Goal: Feedback & Contribution: Contribute content

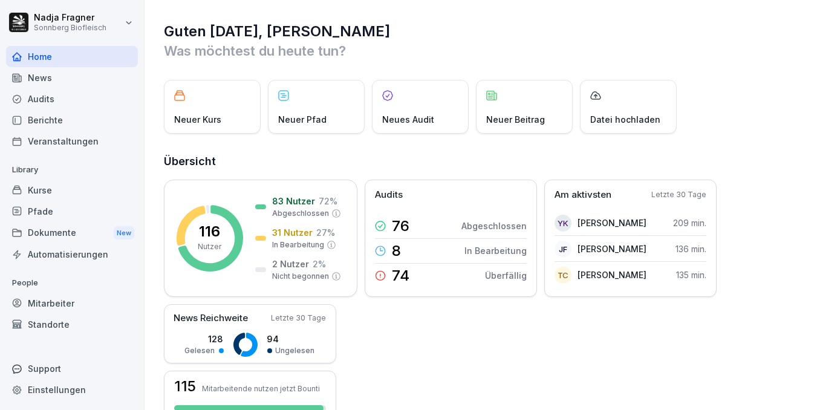
click at [47, 233] on div "Dokumente New" at bounding box center [72, 233] width 132 height 22
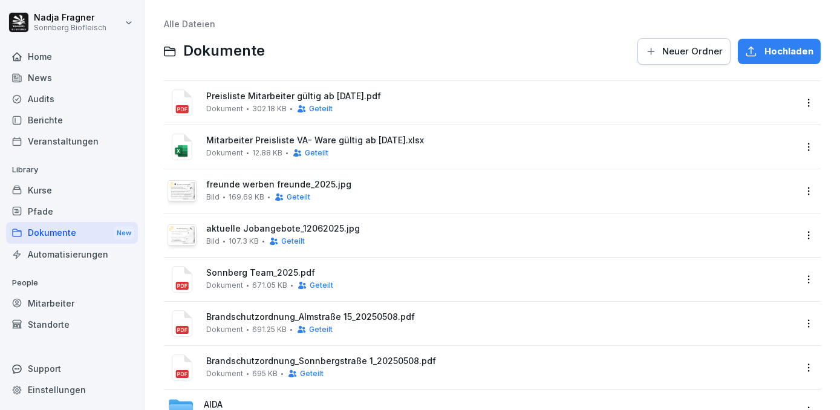
click at [328, 234] on div "aktuelle Jobangebote_12062025.jpg Bild 107.3 KB Geteilt" at bounding box center [500, 235] width 589 height 22
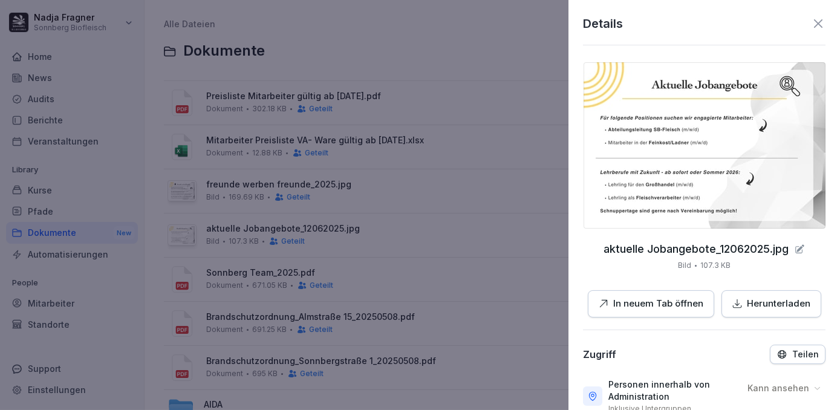
click at [813, 24] on icon at bounding box center [818, 23] width 15 height 15
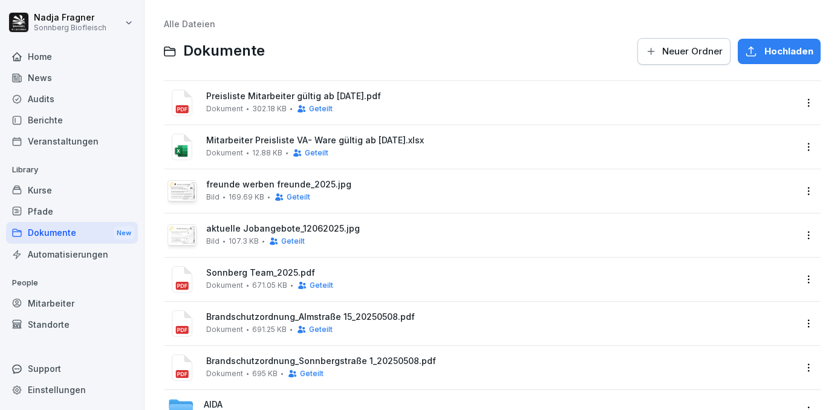
click at [801, 236] on html "[PERSON_NAME] Sonnberg Biofleisch Home News Audits Berichte Veranstaltungen Lib…" at bounding box center [420, 205] width 840 height 410
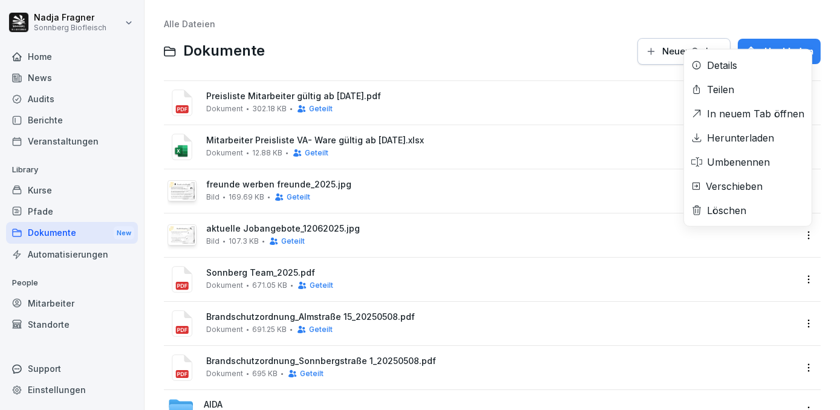
click at [727, 213] on div "Löschen" at bounding box center [726, 210] width 39 height 15
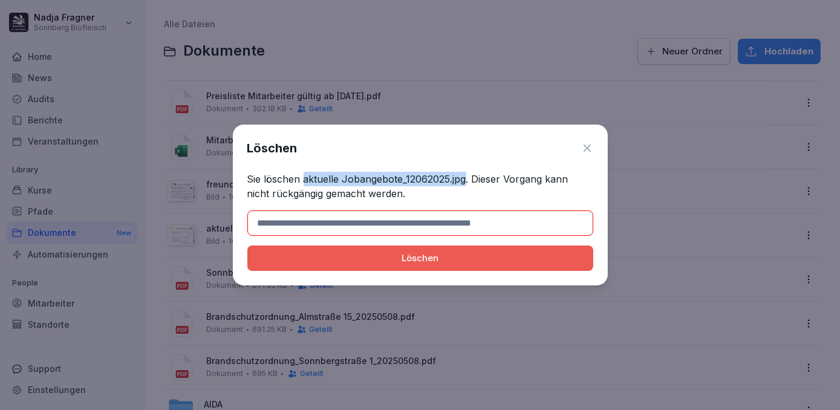
drag, startPoint x: 302, startPoint y: 177, endPoint x: 466, endPoint y: 181, distance: 164.0
click at [466, 181] on p "Sie löschen aktuelle Jobangebote_12062025.jpg. Dieser Vorgang kann nicht rückgä…" at bounding box center [420, 186] width 346 height 29
copy p "aktuelle Jobangebote_12062025.jpg"
click at [438, 230] on input at bounding box center [420, 222] width 346 height 25
paste input "**********"
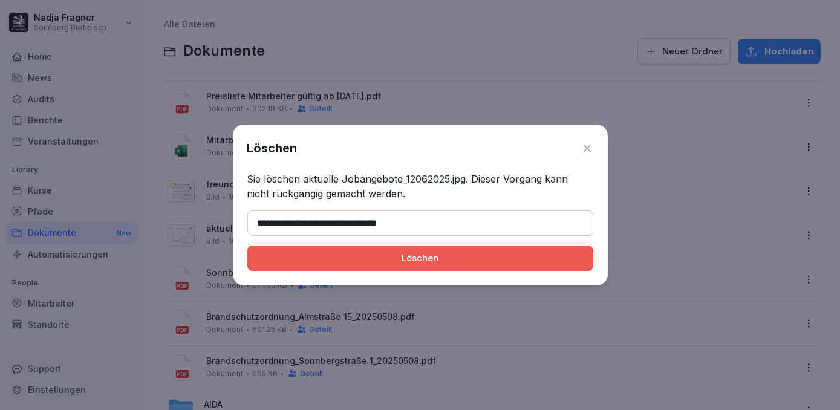
type input "**********"
click at [433, 254] on div "Löschen" at bounding box center [420, 258] width 327 height 13
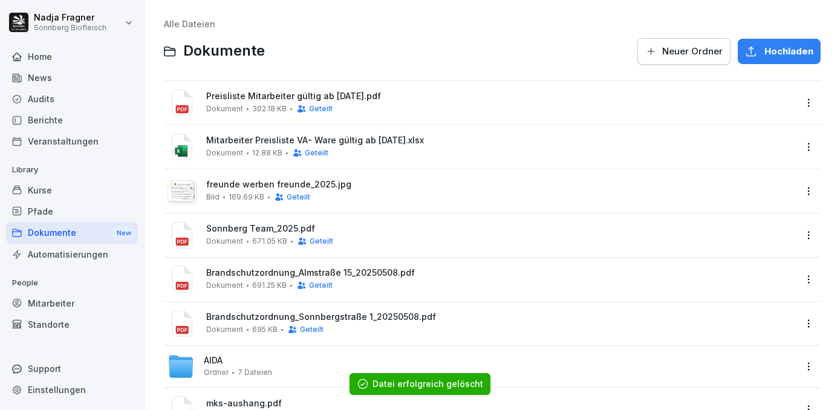
click at [766, 56] on span "Hochladen" at bounding box center [788, 51] width 49 height 13
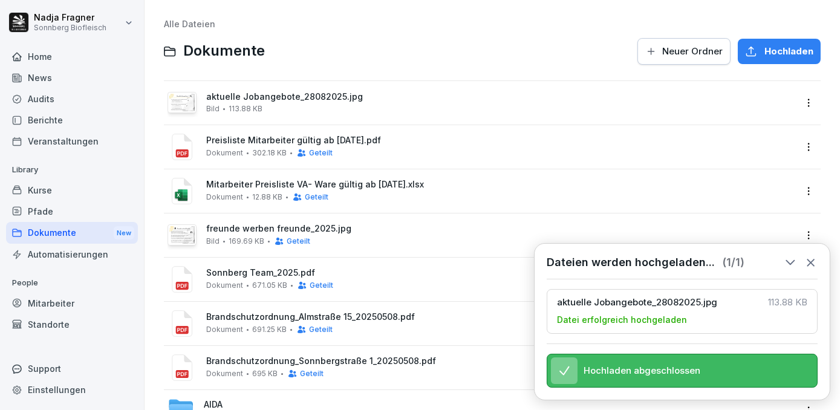
click at [661, 103] on div "aktuelle Jobangebote_28082025.jpg Bild 113.88 KB" at bounding box center [500, 102] width 589 height 21
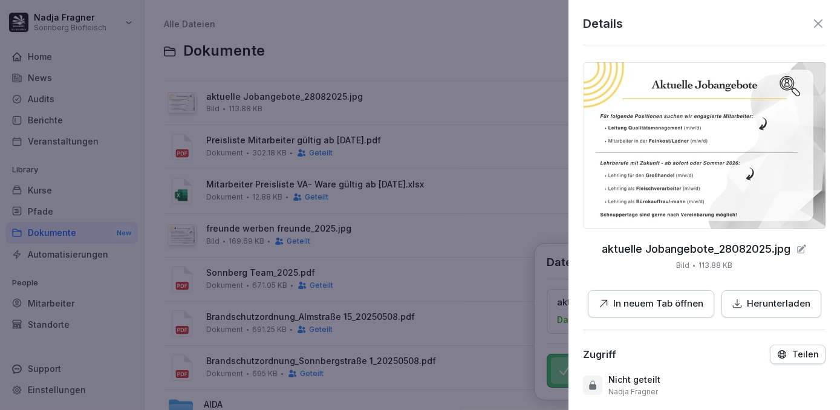
scroll to position [153, 0]
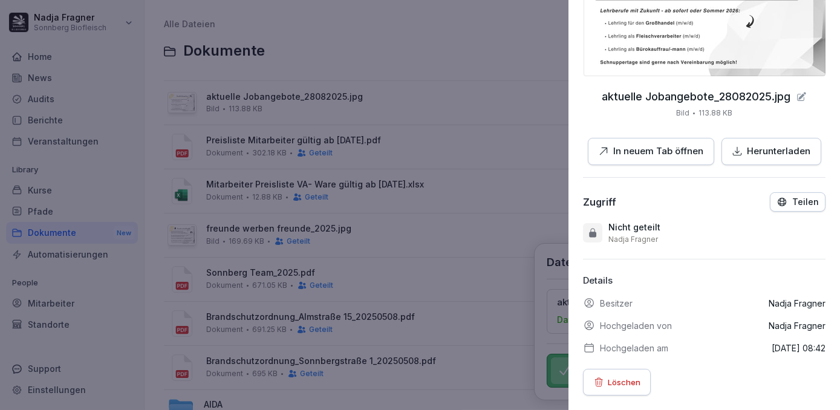
click at [792, 197] on p "Teilen" at bounding box center [805, 202] width 27 height 10
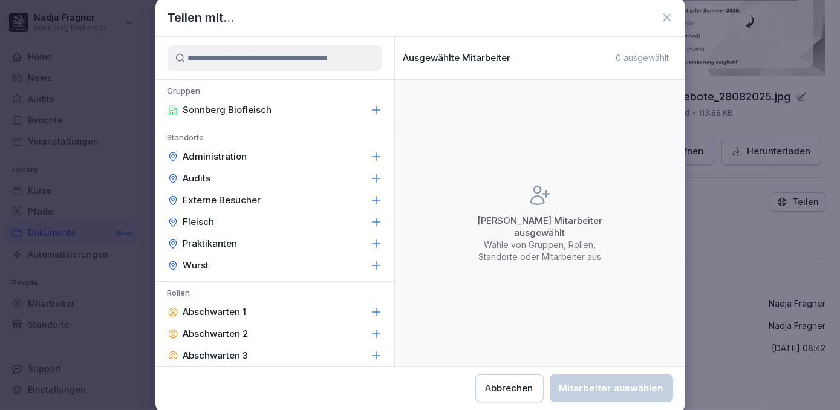
click at [232, 155] on p "Administration" at bounding box center [215, 157] width 64 height 12
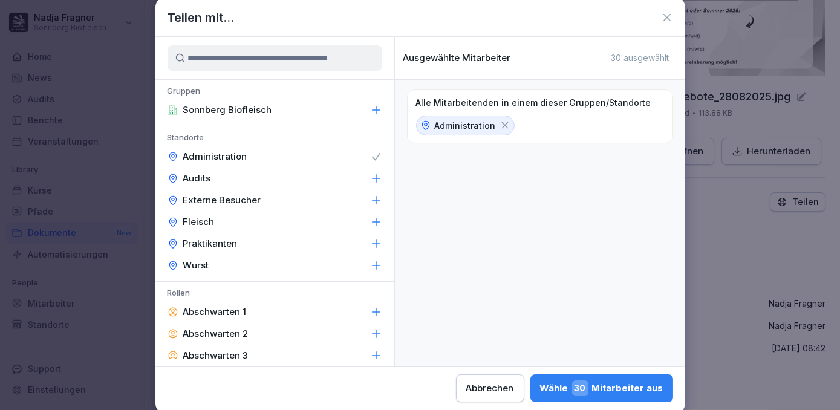
click at [221, 264] on div "Wurst" at bounding box center [274, 266] width 239 height 22
click at [223, 220] on div "Fleisch" at bounding box center [274, 222] width 239 height 22
click at [627, 386] on div "Wähle 111 Mitarbeiter aus" at bounding box center [602, 388] width 123 height 16
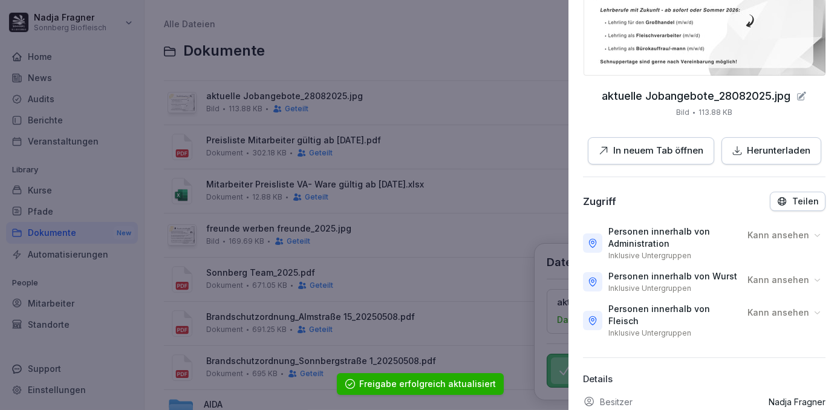
click at [302, 243] on div at bounding box center [420, 205] width 840 height 410
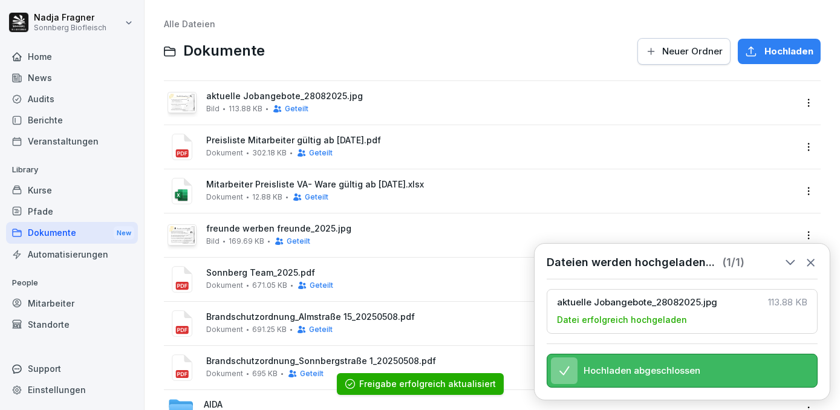
click at [347, 228] on span "freunde werben freunde_2025.jpg" at bounding box center [500, 229] width 589 height 10
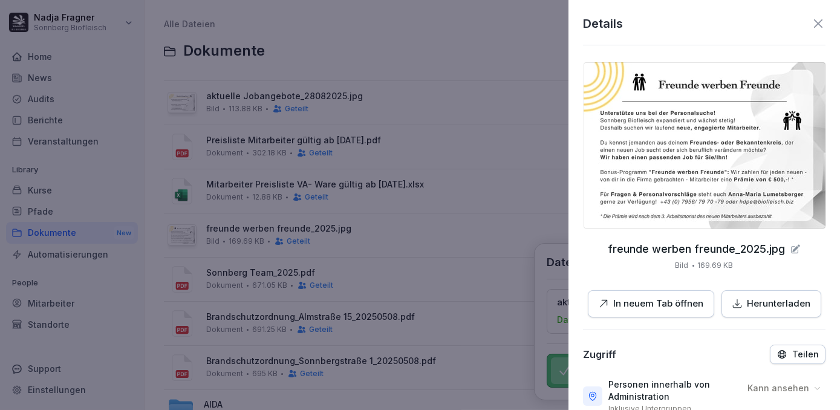
scroll to position [165, 0]
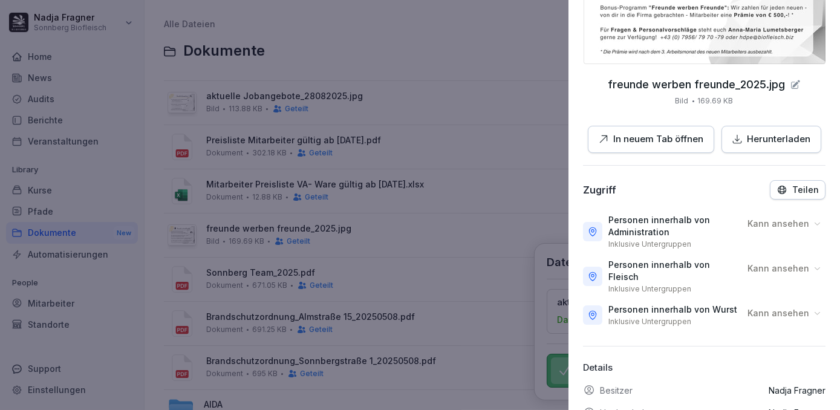
click at [377, 275] on div at bounding box center [420, 205] width 840 height 410
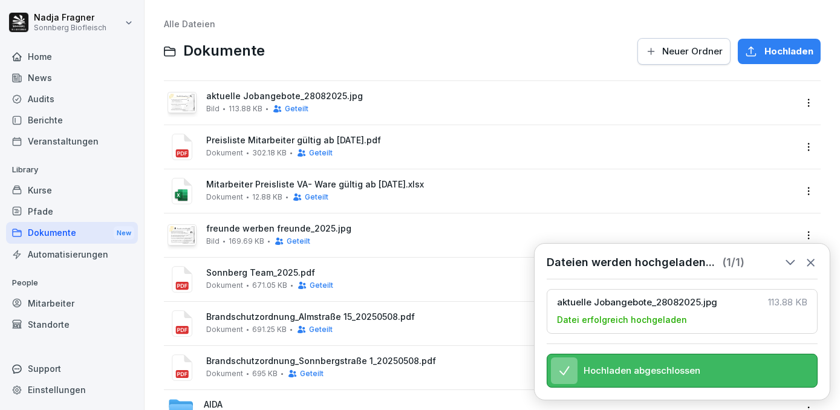
click at [377, 275] on span "Sonnberg Team_2025.pdf" at bounding box center [500, 273] width 589 height 10
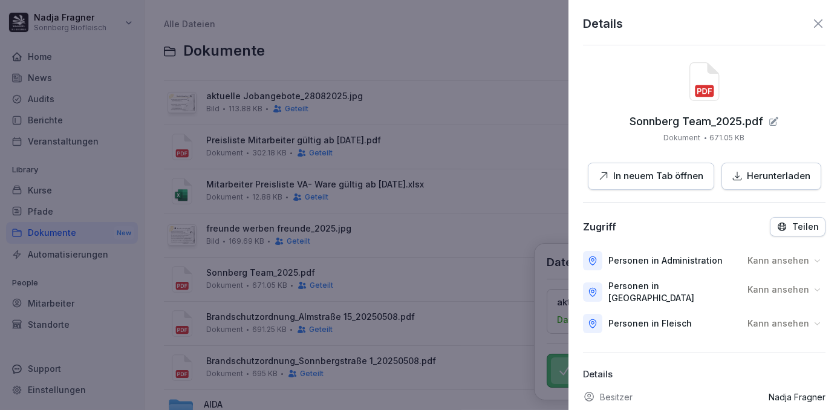
click at [449, 327] on div at bounding box center [420, 205] width 840 height 410
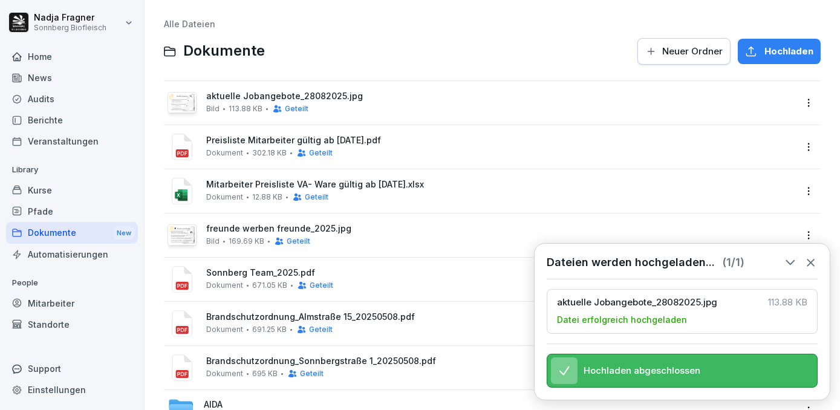
click at [449, 327] on div "Brandschutzordnung_Almstraße 15_20250508.pdf Dokument 691.25 KB Geteilt" at bounding box center [500, 323] width 589 height 22
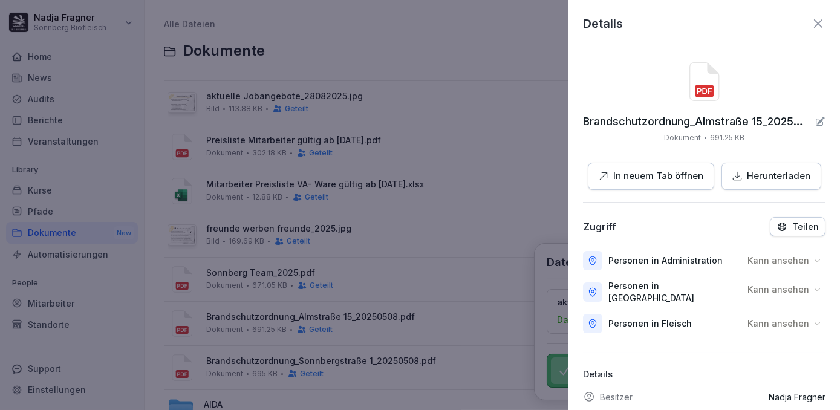
click at [449, 327] on div at bounding box center [420, 205] width 840 height 410
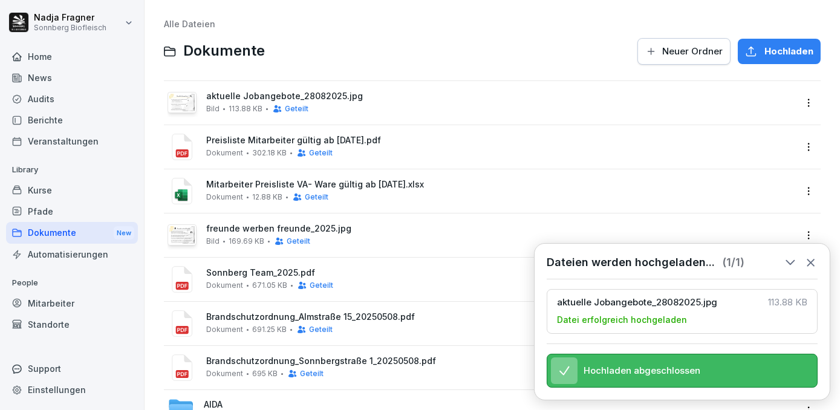
scroll to position [137, 0]
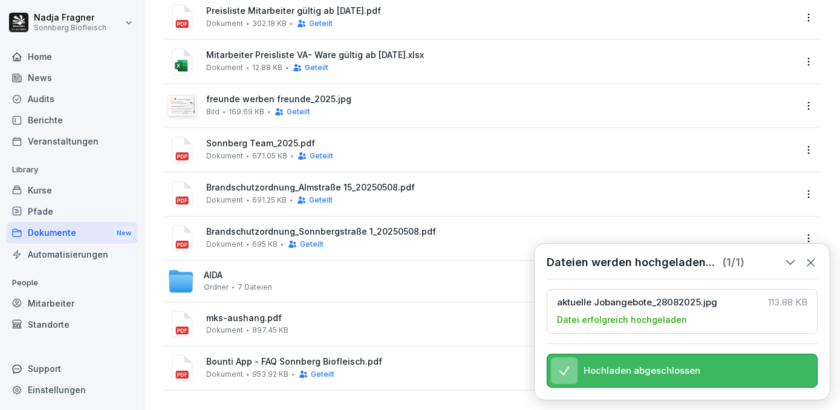
click at [330, 313] on span "mks-aushang.pdf" at bounding box center [500, 318] width 589 height 10
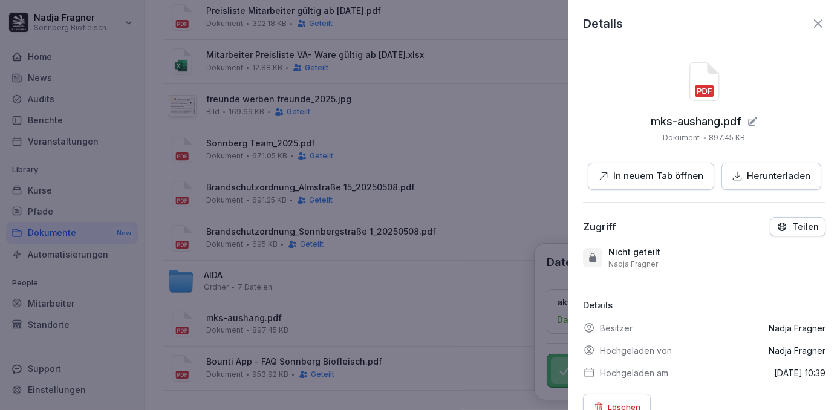
click at [330, 308] on div at bounding box center [420, 205] width 840 height 410
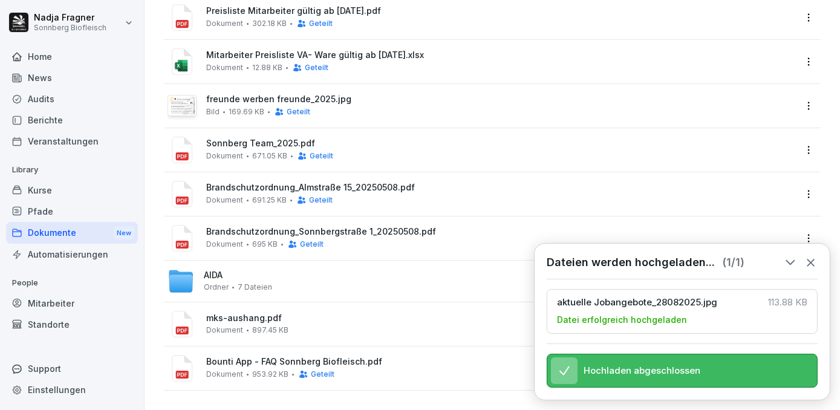
click at [417, 361] on div "Bounti App - FAQ Sonnberg Biofleisch.pdf Dokument 953.92 KB Geteilt" at bounding box center [500, 368] width 589 height 22
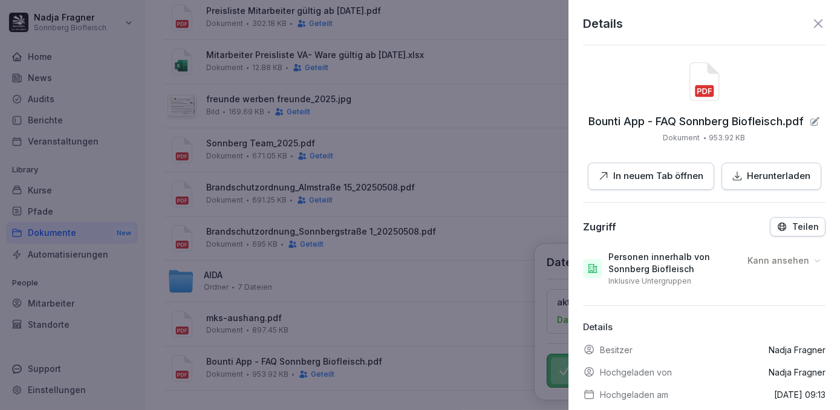
click at [417, 361] on div at bounding box center [420, 205] width 840 height 410
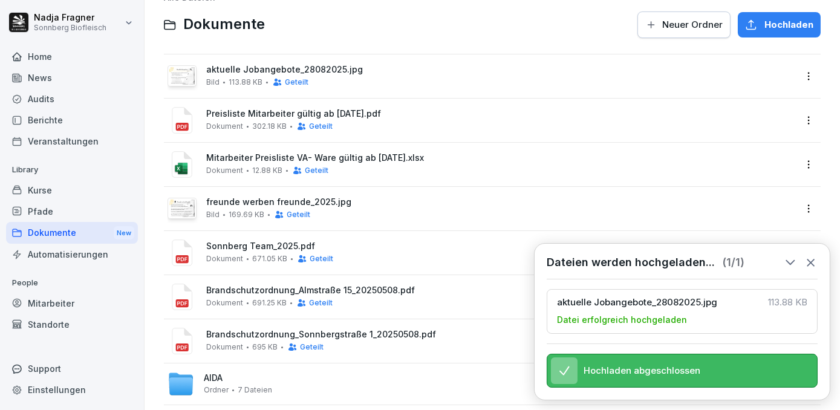
scroll to position [0, 0]
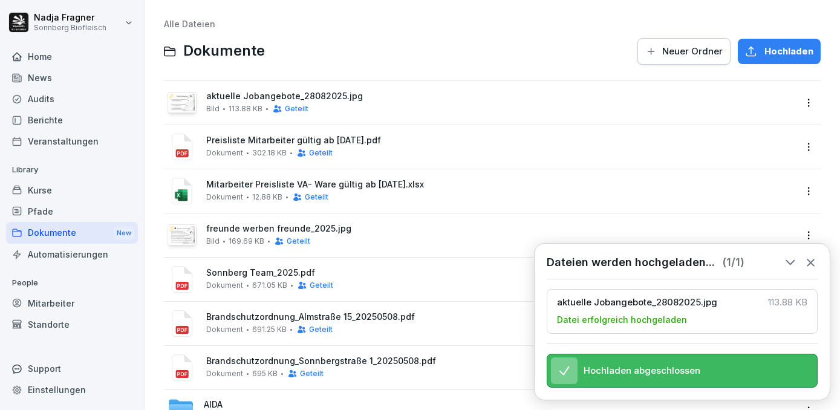
click at [440, 144] on span "Preisliste Mitarbeiter gültig ab [DATE].pdf" at bounding box center [500, 140] width 589 height 10
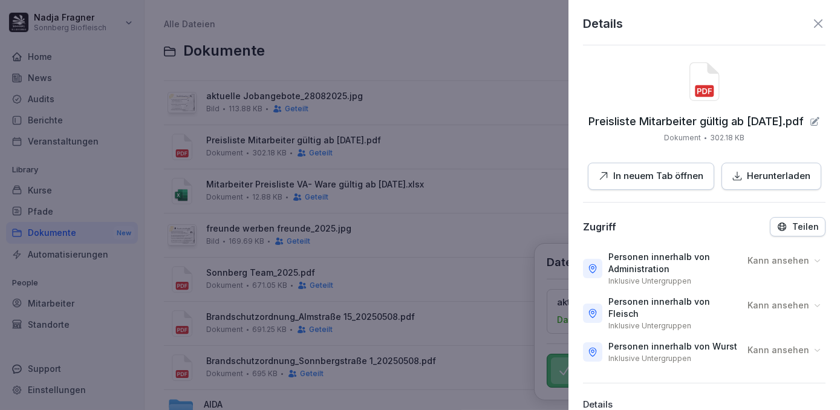
click at [440, 144] on div at bounding box center [420, 205] width 840 height 410
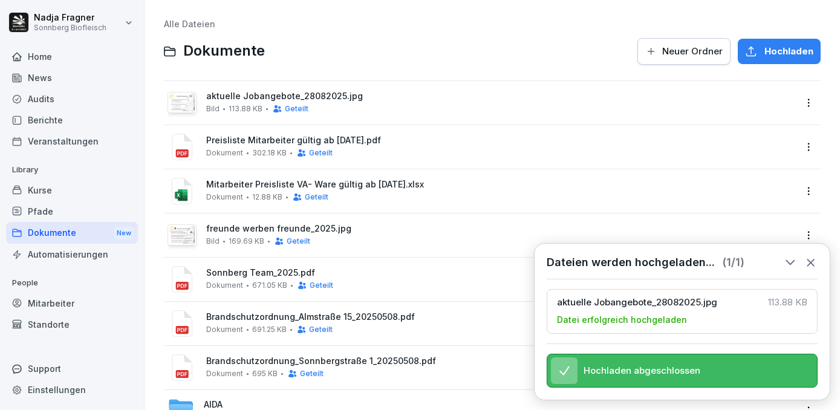
click at [471, 183] on span "Mitarbeiter Preisliste VA- Ware gültig ab [DATE].xlsx" at bounding box center [500, 185] width 589 height 10
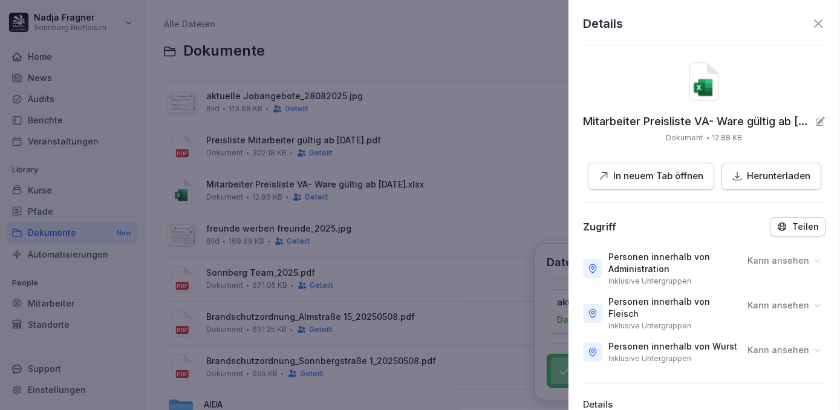
click at [471, 183] on div at bounding box center [420, 205] width 840 height 410
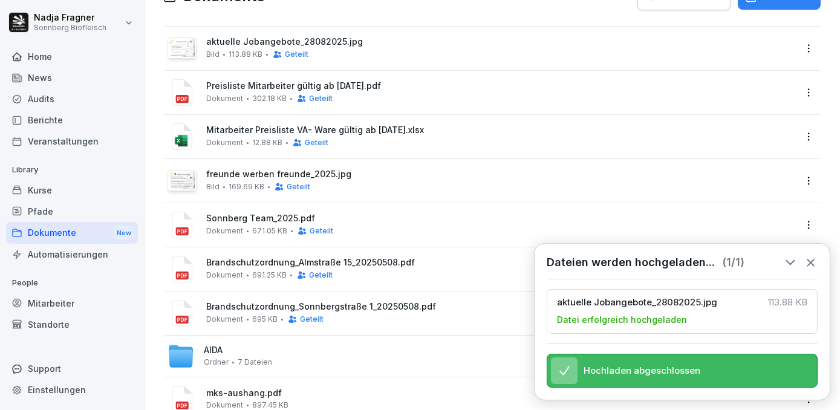
scroll to position [137, 0]
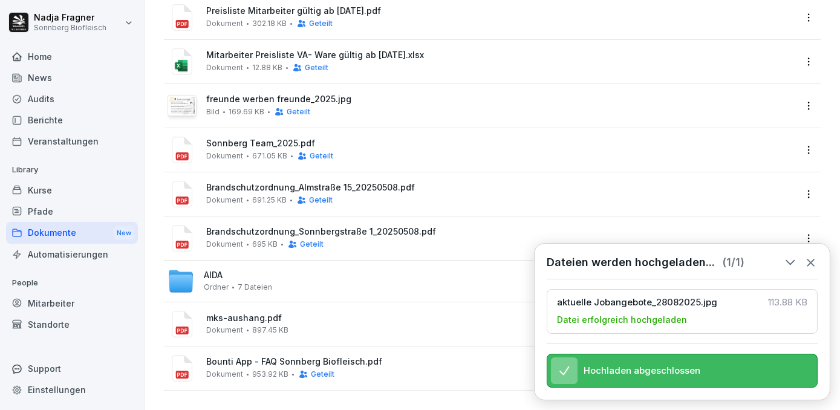
click at [449, 268] on div "[PERSON_NAME] 7 Dateien" at bounding box center [482, 281] width 628 height 27
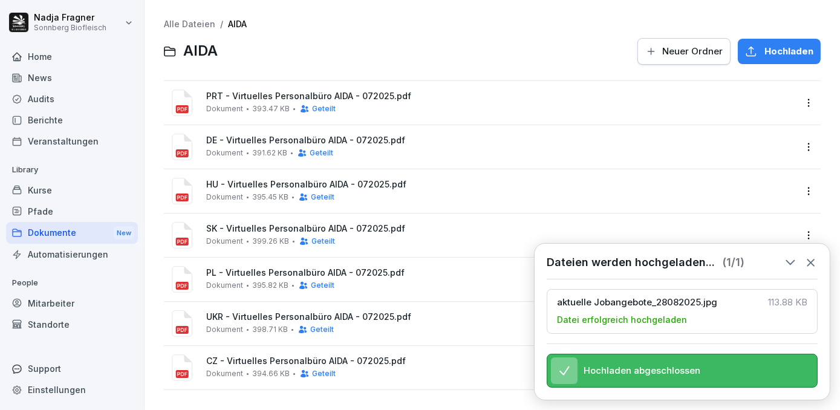
click at [497, 105] on div "PRT - Virtuelles Personalbüro AIDA - 072025.pdf Dokument 393.47 KB Geteilt" at bounding box center [500, 102] width 589 height 22
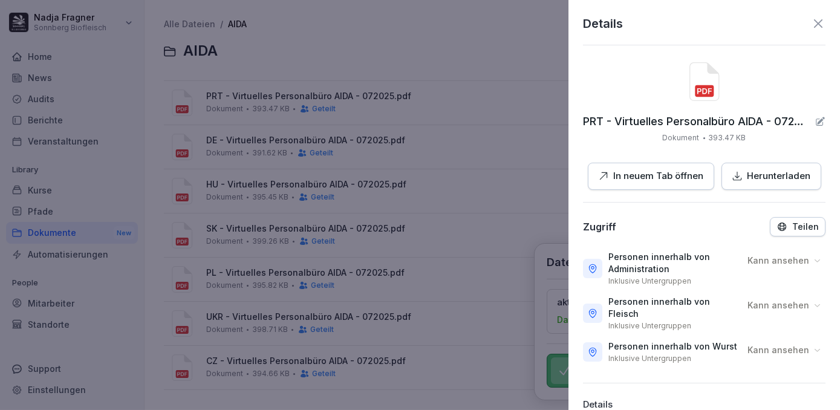
click at [811, 27] on icon at bounding box center [818, 23] width 15 height 15
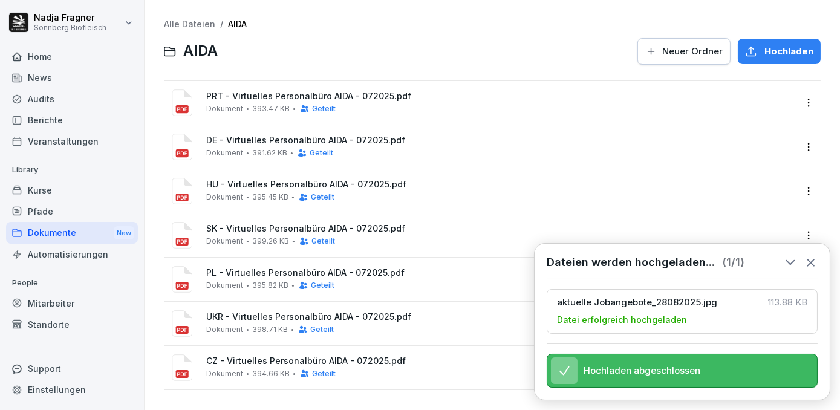
click at [42, 189] on div "Kurse" at bounding box center [72, 190] width 132 height 21
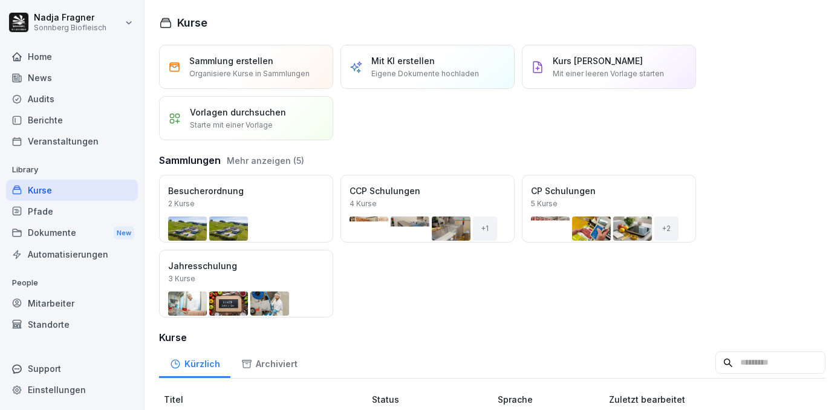
scroll to position [220, 0]
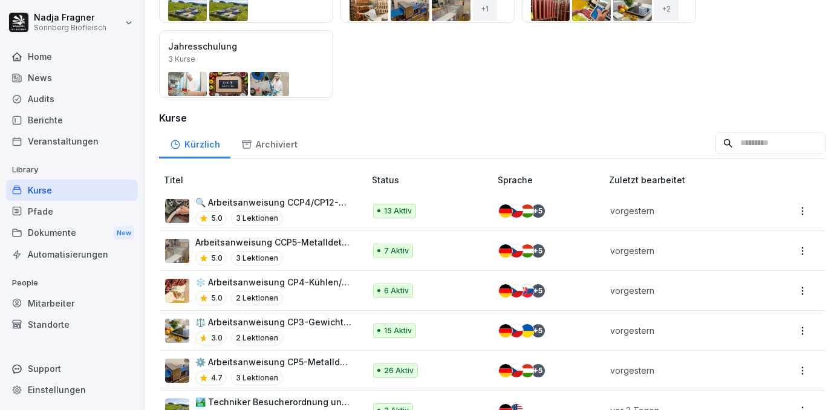
click at [314, 321] on p "⚖️ Arbeitsanweisung CP3-Gewichtskontrolle" at bounding box center [273, 322] width 157 height 13
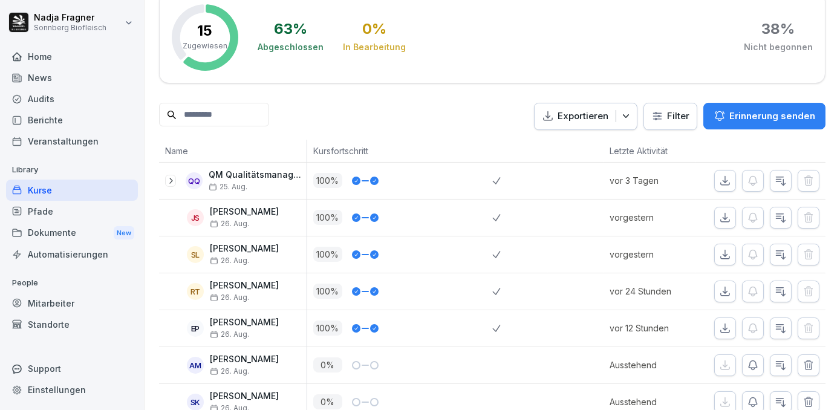
scroll to position [92, 0]
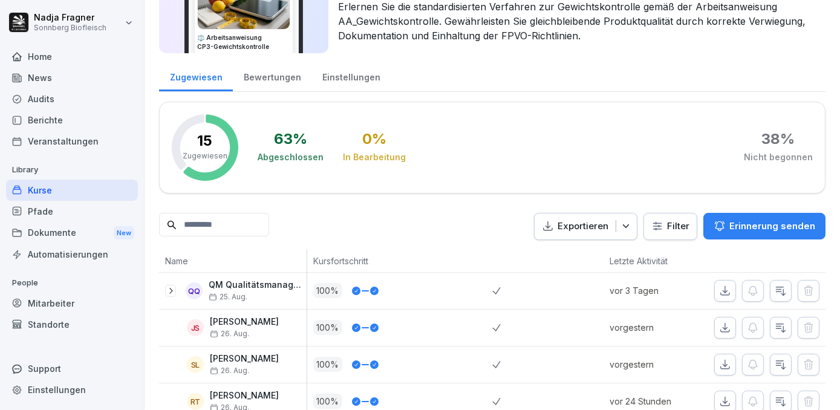
click at [256, 80] on div "Bewertungen" at bounding box center [272, 75] width 79 height 31
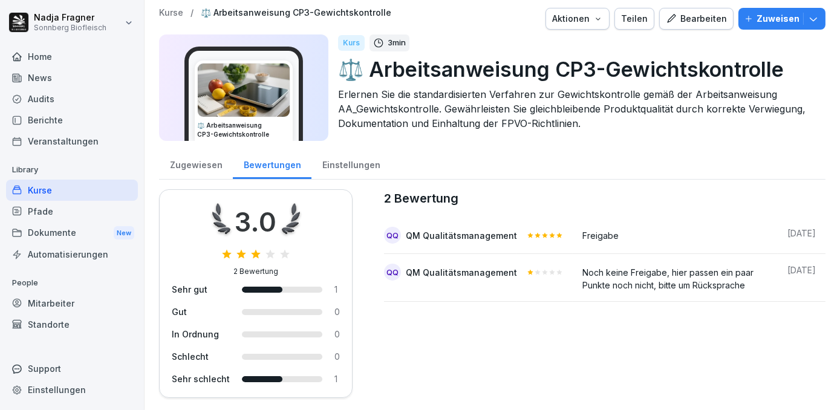
scroll to position [11, 0]
click at [47, 192] on div "Kurse" at bounding box center [72, 190] width 132 height 21
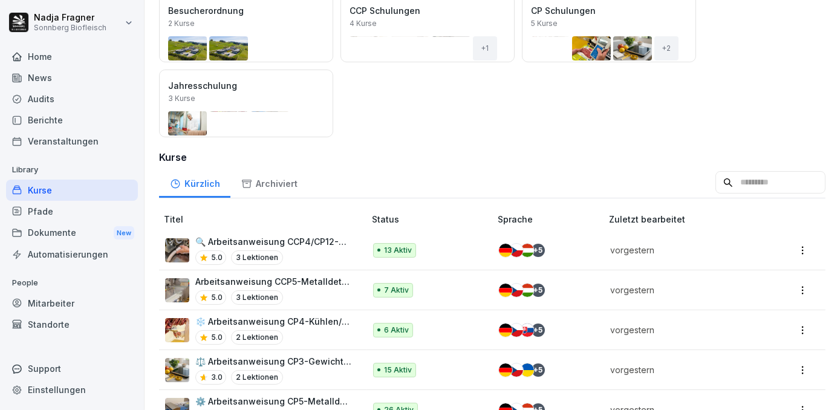
scroll to position [16, 0]
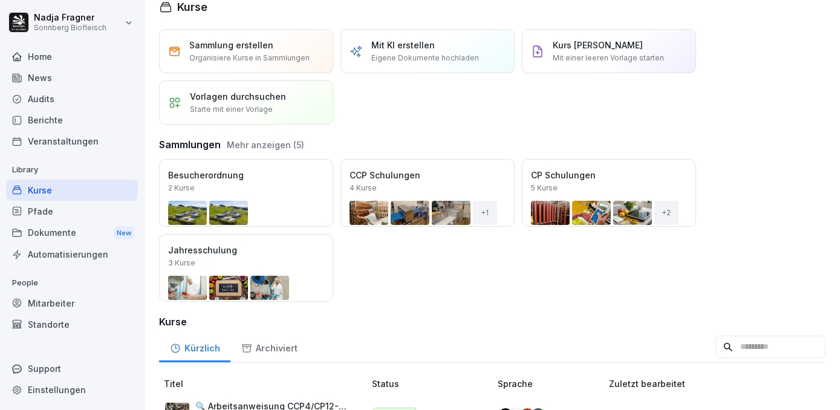
click at [62, 74] on div "News" at bounding box center [72, 77] width 132 height 21
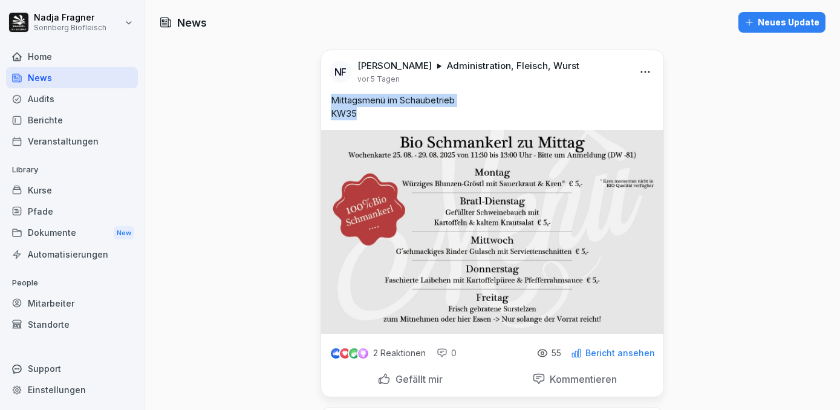
drag, startPoint x: 344, startPoint y: 114, endPoint x: 324, endPoint y: 100, distance: 23.5
click at [324, 100] on div "Mittagsmenü im Schaubetrieb KW35" at bounding box center [492, 107] width 342 height 27
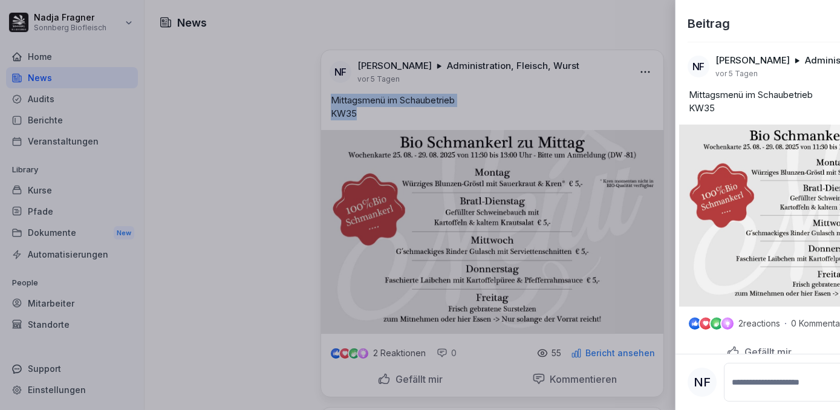
copy p "Mittagsmenü im Schaubetrieb KW35"
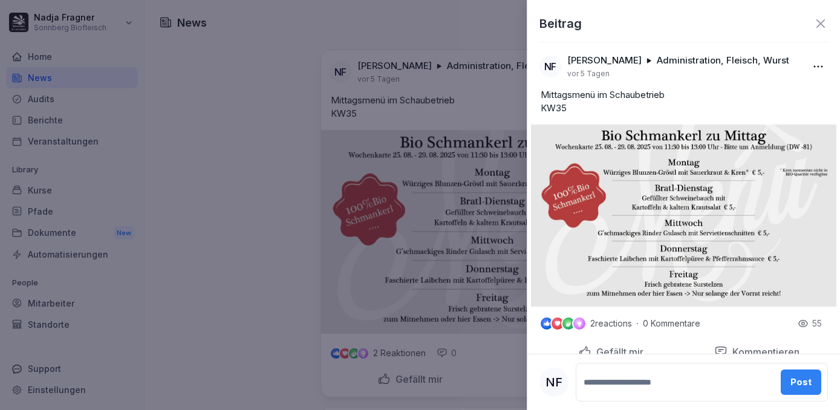
click at [813, 27] on icon at bounding box center [820, 23] width 15 height 15
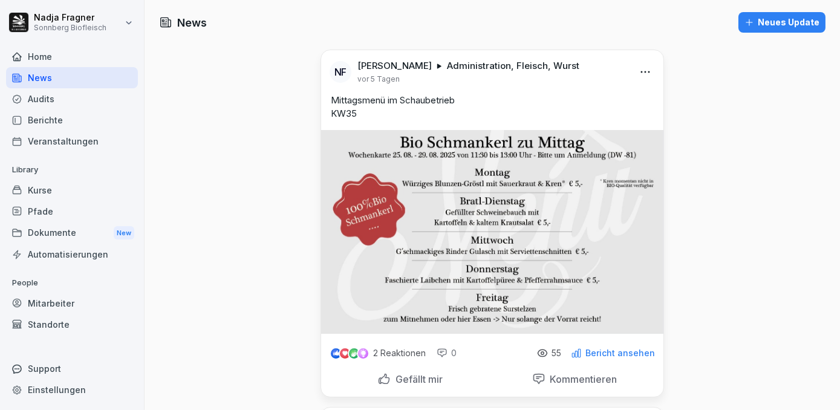
click at [792, 17] on div "Neues Update" at bounding box center [782, 22] width 75 height 13
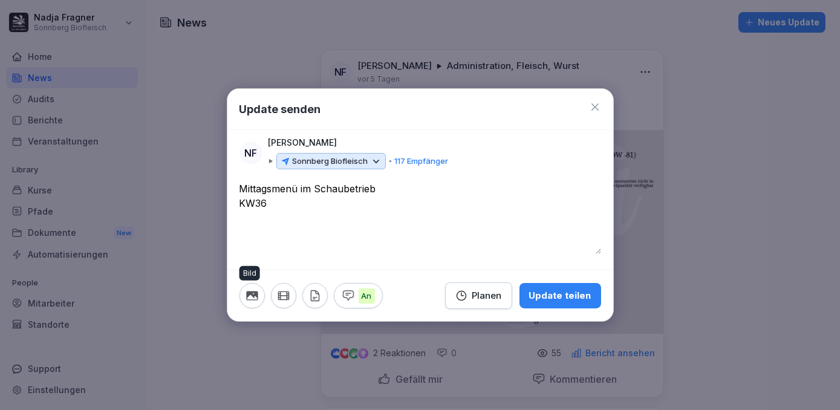
type textarea "**********"
click at [247, 301] on icon "button" at bounding box center [252, 295] width 13 height 13
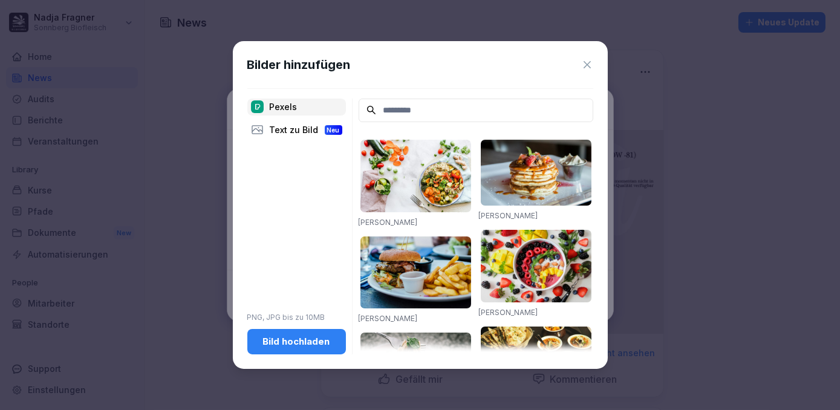
click at [272, 342] on div "Bild hochladen" at bounding box center [296, 341] width 79 height 13
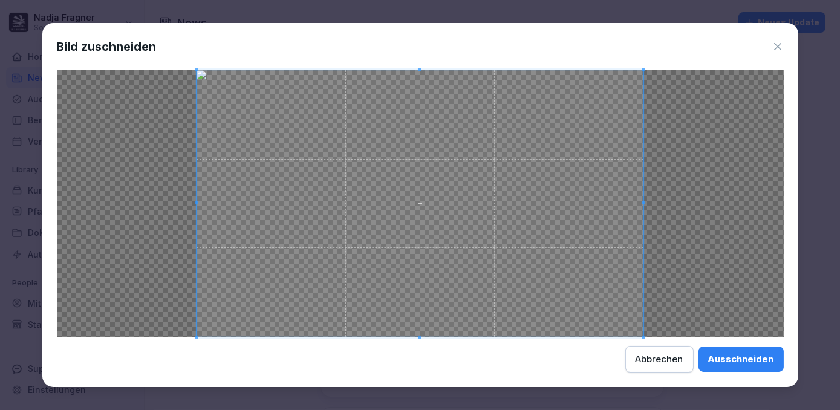
click at [725, 360] on div "Ausschneiden" at bounding box center [741, 359] width 66 height 13
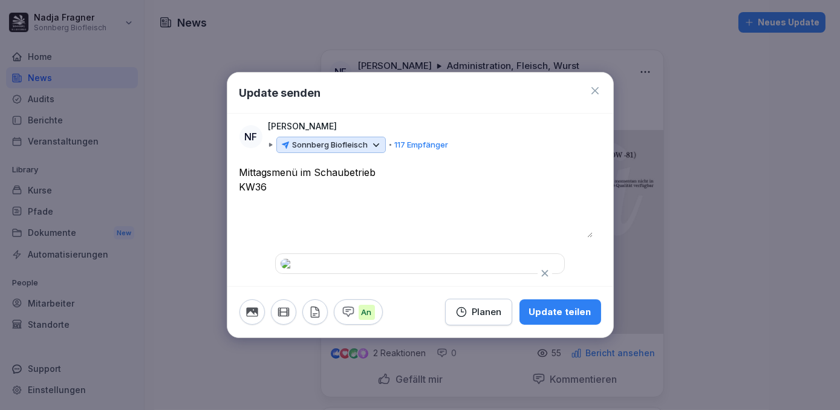
click at [492, 319] on div "Planen" at bounding box center [478, 311] width 47 height 13
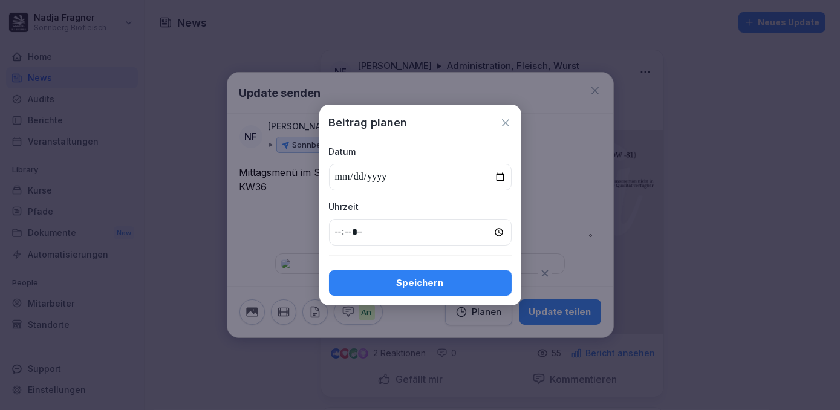
click at [501, 177] on input "date" at bounding box center [420, 177] width 183 height 27
type input "**********"
click at [499, 233] on input "time" at bounding box center [420, 232] width 183 height 27
type input "*****"
click at [424, 294] on button "Speichern" at bounding box center [420, 282] width 183 height 25
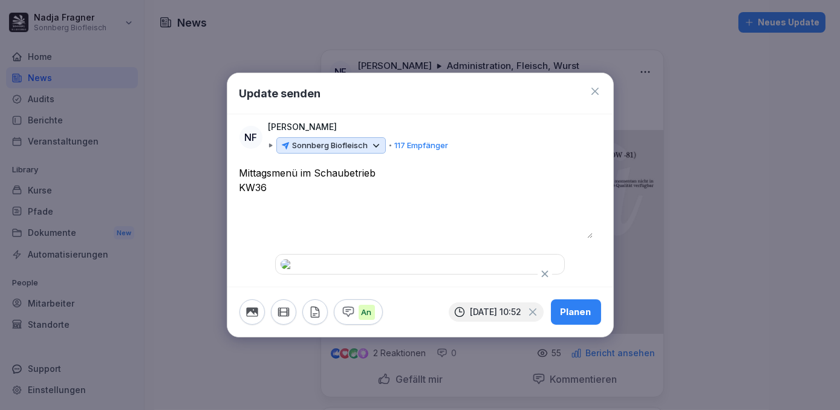
click at [377, 140] on icon at bounding box center [376, 145] width 11 height 11
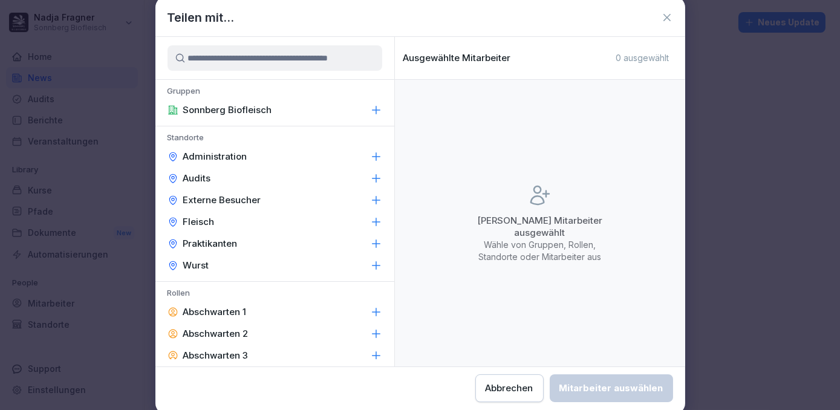
click at [299, 149] on div "Administration" at bounding box center [274, 157] width 239 height 22
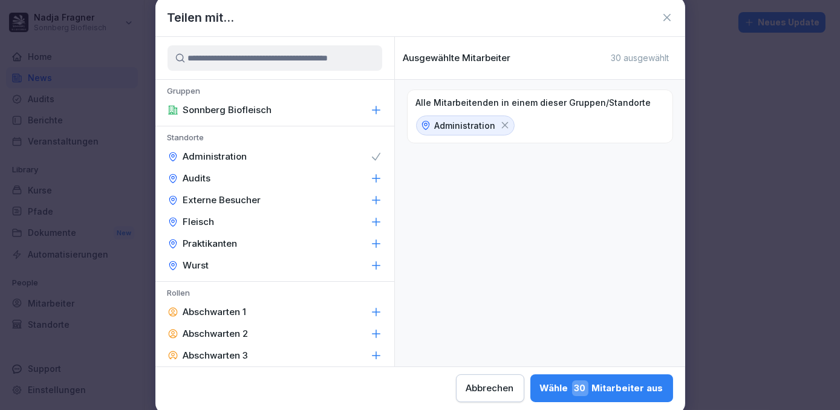
click at [248, 220] on div "Fleisch" at bounding box center [274, 222] width 239 height 22
click at [259, 267] on div "Wurst" at bounding box center [274, 266] width 239 height 22
click at [618, 388] on div "Wähle 111 Mitarbeiter aus" at bounding box center [602, 388] width 123 height 16
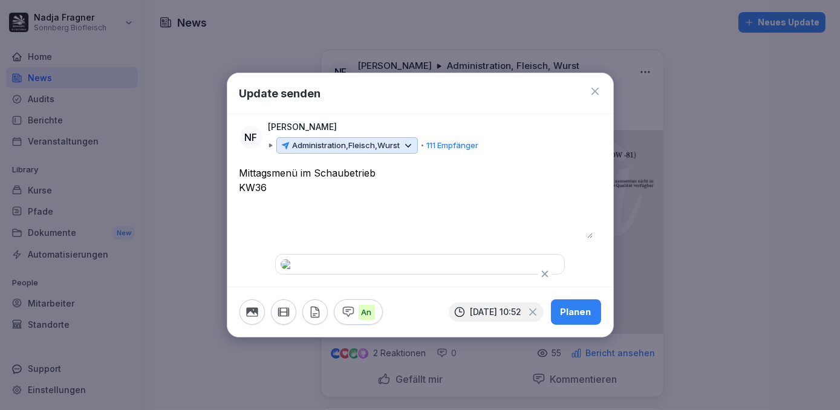
click at [577, 319] on div "Planen" at bounding box center [576, 311] width 31 height 13
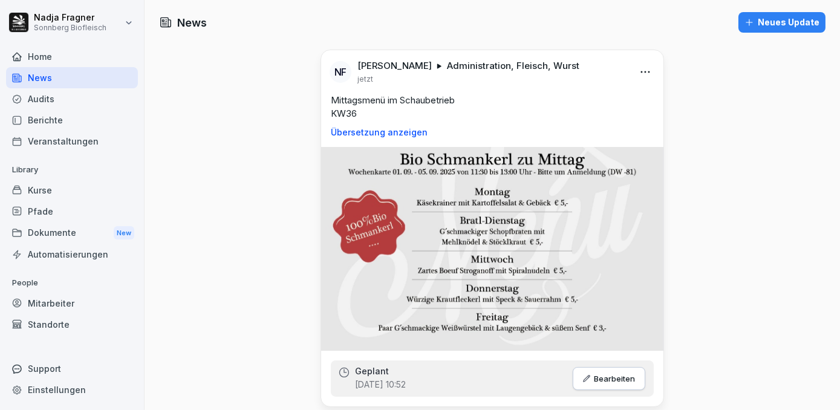
click at [56, 65] on div "Home" at bounding box center [72, 56] width 132 height 21
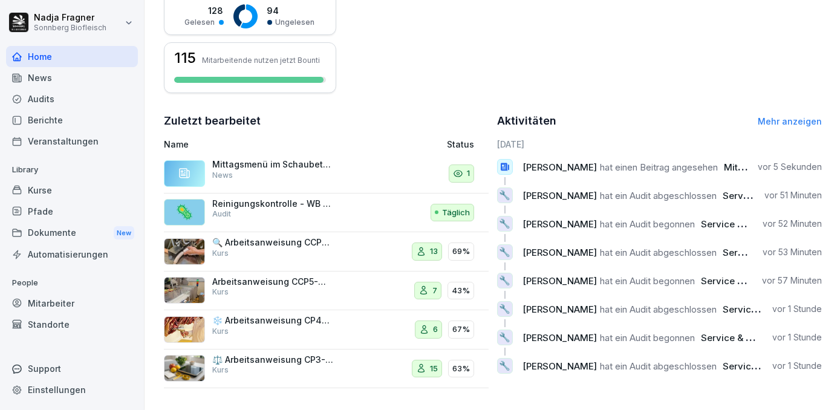
scroll to position [116, 0]
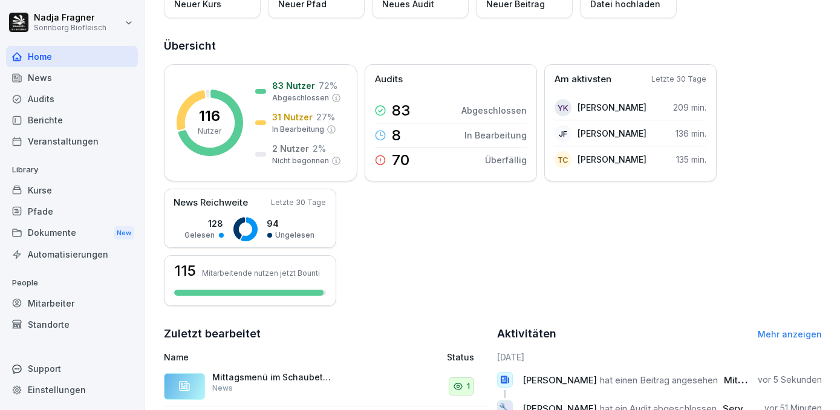
click at [73, 189] on div "Kurse" at bounding box center [72, 190] width 132 height 21
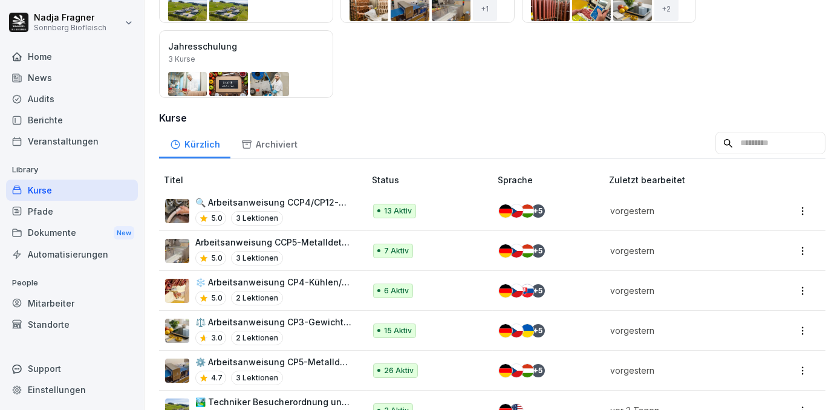
scroll to position [54, 0]
